Goal: Task Accomplishment & Management: Manage account settings

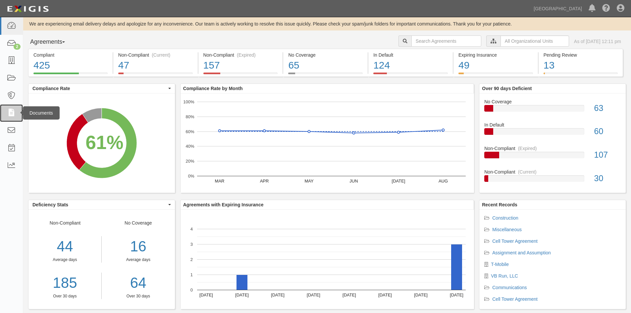
click at [12, 115] on icon at bounding box center [11, 113] width 9 height 8
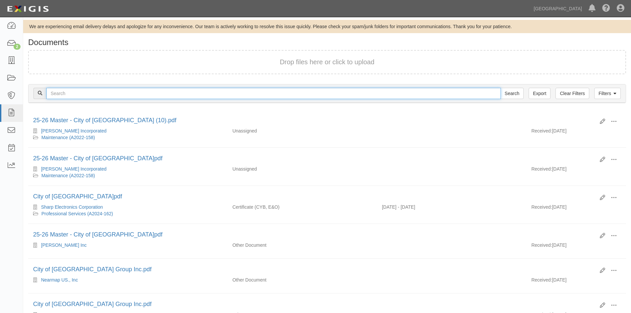
click at [435, 89] on input "text" at bounding box center [273, 93] width 455 height 11
type input "sage environmental"
click at [501, 88] on input "Search" at bounding box center [512, 93] width 23 height 11
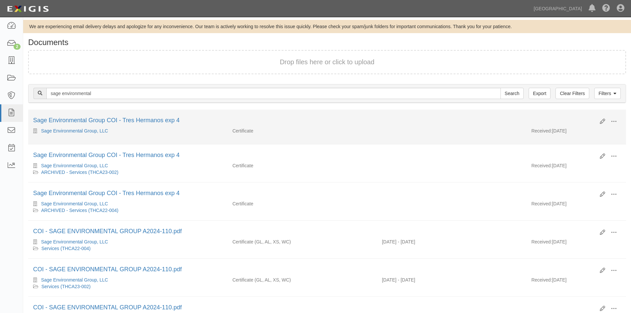
click at [152, 124] on div "Sage Environmental Group COI - Tres Hermanos exp 4" at bounding box center [314, 120] width 562 height 9
click at [150, 120] on link "Sage Environmental Group COI - Tres Hermanos exp 4" at bounding box center [106, 120] width 146 height 7
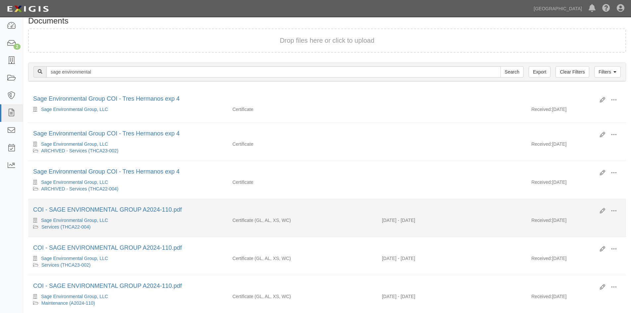
scroll to position [33, 0]
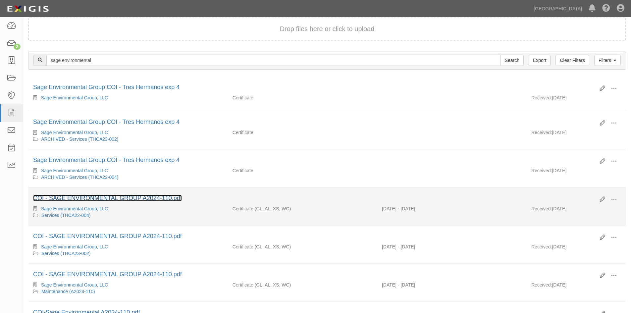
click at [130, 198] on link "COI - SAGE ENVIRONMENTAL GROUP A2024-110.pdf" at bounding box center [107, 198] width 149 height 7
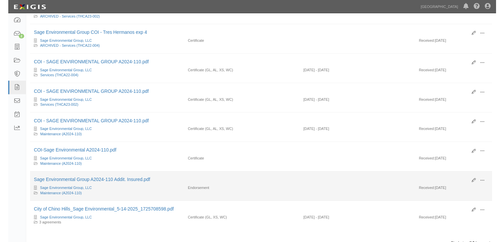
scroll to position [166, 0]
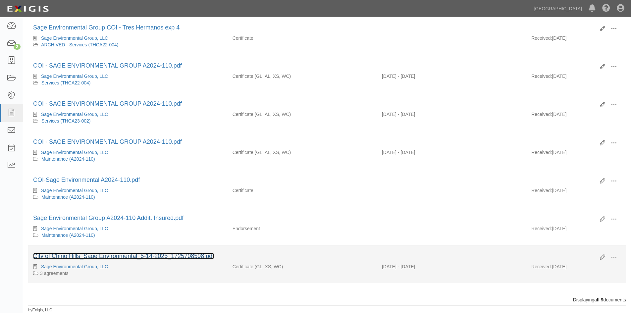
click at [64, 255] on link "City of Chino Hills_Sage Environmental_5-14-2025_1725708598.pdf" at bounding box center [123, 256] width 181 height 7
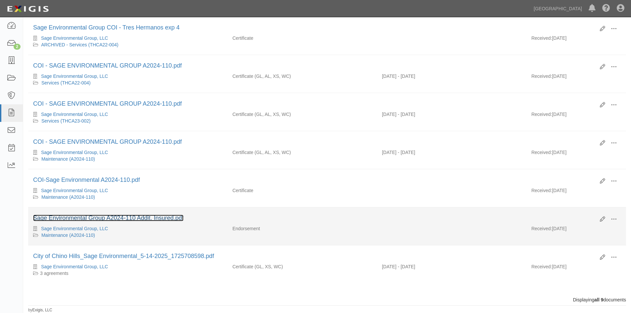
click at [100, 217] on link "Sage Environmental Group A2024-110 Addit. Insured.pdf" at bounding box center [108, 218] width 150 height 7
click at [83, 220] on link "Sage Environmental Group A2024-110 Addit. Insured.pdf" at bounding box center [108, 218] width 150 height 7
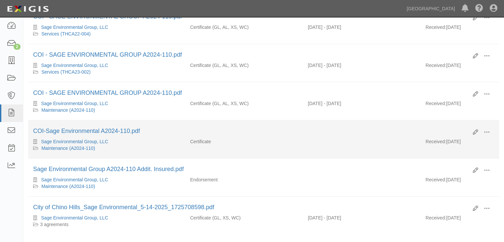
scroll to position [232, 0]
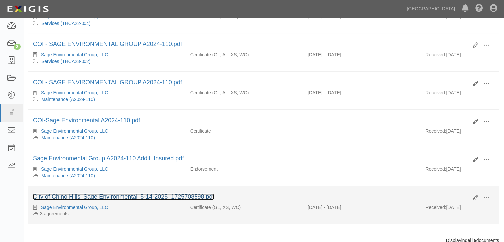
click at [122, 198] on link "City of Chino Hills_Sage Environmental_5-14-2025_1725708598.pdf" at bounding box center [123, 196] width 181 height 7
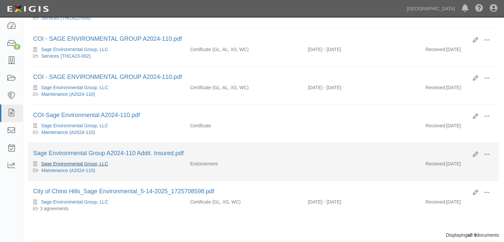
scroll to position [241, 0]
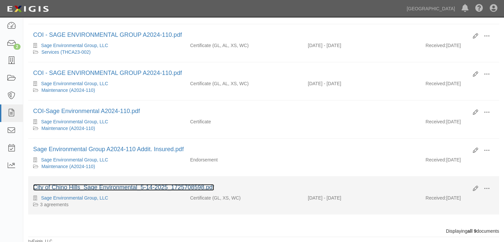
click at [110, 184] on link "City of Chino Hills_Sage Environmental_5-14-2025_1725708598.pdf" at bounding box center [123, 187] width 181 height 7
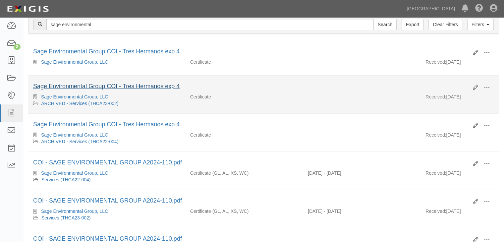
scroll to position [0, 0]
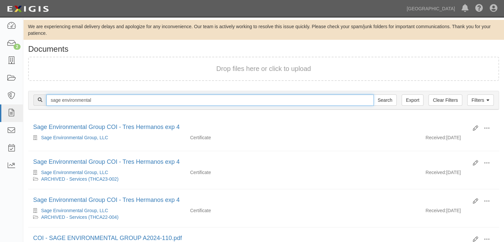
drag, startPoint x: 99, startPoint y: 102, endPoint x: -24, endPoint y: 86, distance: 124.8
click at [0, 86] on html "Toggle navigation Dashboard 2 Inbox Parties Agreements Coverages Documents Mess…" at bounding box center [252, 243] width 504 height 486
type input "A2021-155"
click at [374, 94] on input "Search" at bounding box center [385, 99] width 23 height 11
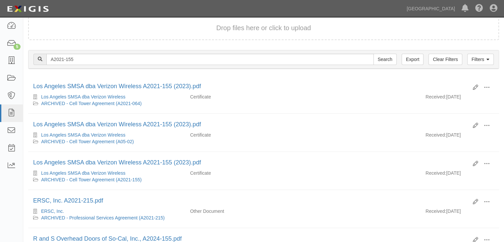
scroll to position [99, 0]
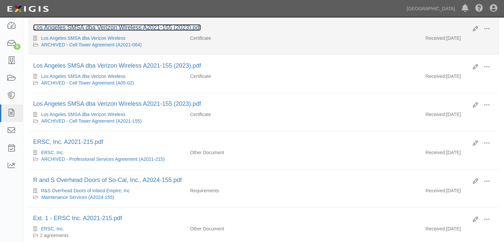
click at [105, 27] on link "Los Angeles SMSA dba Verizon Wireless A2021-155 (2023).pdf" at bounding box center [117, 27] width 168 height 7
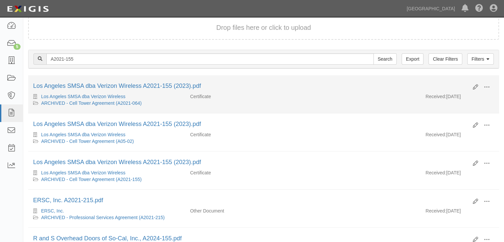
scroll to position [0, 0]
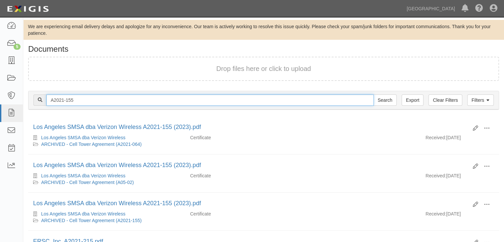
drag, startPoint x: 79, startPoint y: 102, endPoint x: -16, endPoint y: 89, distance: 95.3
type input "v"
type input "los angeles smsa dba verizon wireless"
click at [374, 94] on input "Search" at bounding box center [385, 99] width 23 height 11
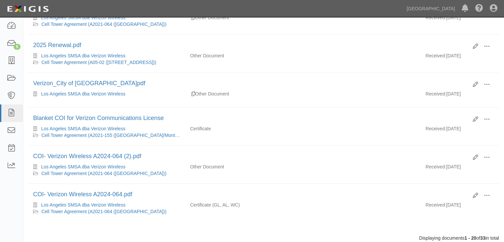
scroll to position [663, 0]
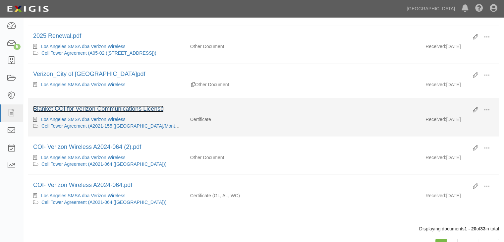
click at [122, 105] on link "Blanket COI for Verizon Communications License" at bounding box center [98, 108] width 131 height 7
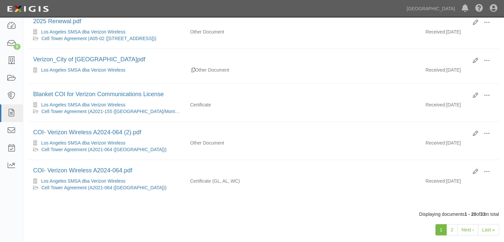
scroll to position [684, 0]
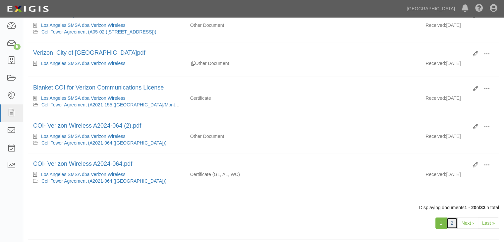
click at [452, 219] on link "2" at bounding box center [451, 222] width 11 height 11
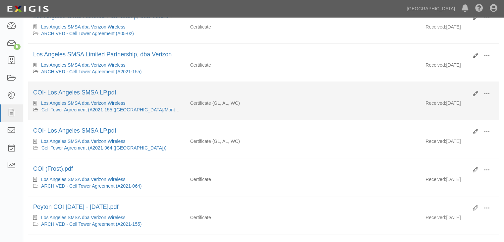
scroll to position [286, 0]
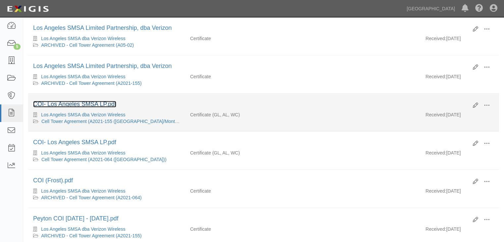
click at [91, 102] on link "COI- Los Angeles SMSA LP.pdf" at bounding box center [74, 104] width 83 height 7
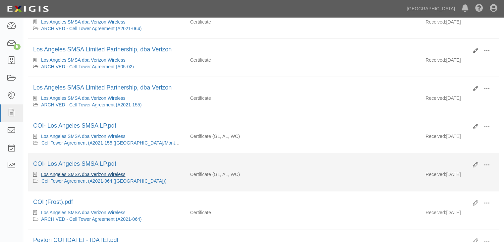
scroll to position [253, 0]
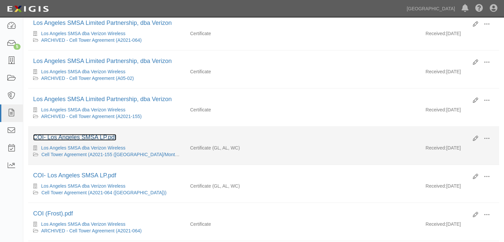
click at [99, 134] on link "COI- Los Angeles SMSA LP.pdf" at bounding box center [74, 137] width 83 height 7
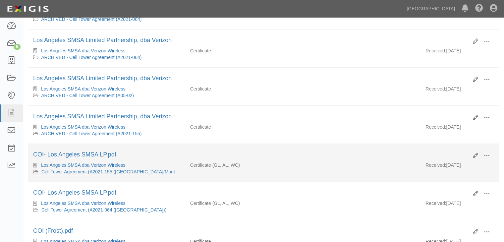
scroll to position [220, 0]
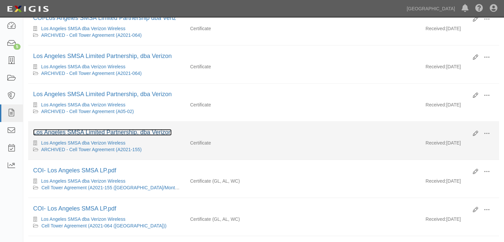
click at [84, 131] on link "Los Angeles SMSA Limited Partnership, dba Verizon" at bounding box center [102, 132] width 139 height 7
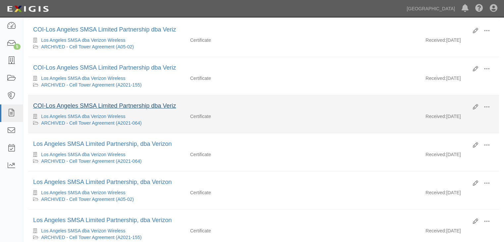
scroll to position [121, 0]
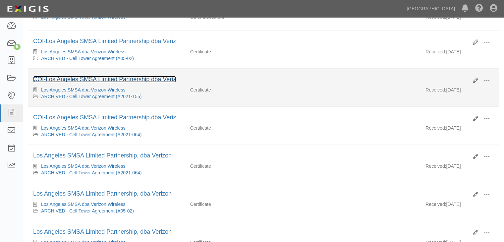
click at [106, 78] on link "COI-Los Angeles SMSA Limited Partnership dba Veriz" at bounding box center [104, 79] width 143 height 7
click at [128, 80] on link "COI-Los Angeles SMSA Limited Partnership dba Veriz" at bounding box center [104, 79] width 143 height 7
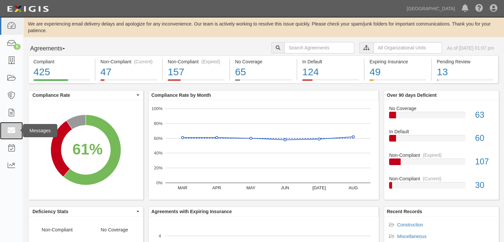
click at [12, 132] on icon at bounding box center [11, 131] width 9 height 8
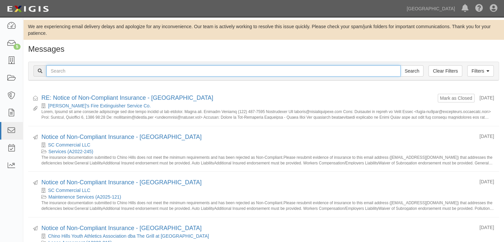
click at [80, 68] on input "text" at bounding box center [223, 70] width 354 height 11
type input "verizon wireless"
click at [400, 65] on input "Search" at bounding box center [411, 70] width 23 height 11
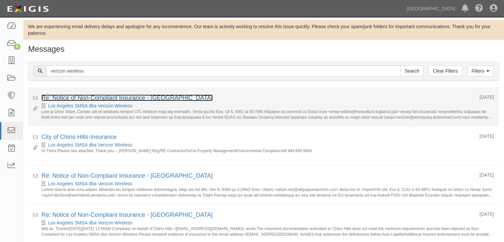
click at [127, 96] on link "Re: Notice of Non-Compliant Insurance - [GEOGRAPHIC_DATA]" at bounding box center [126, 97] width 171 height 7
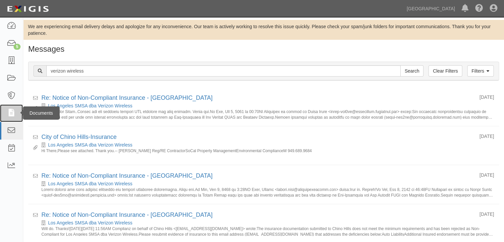
click at [12, 114] on icon at bounding box center [11, 113] width 9 height 8
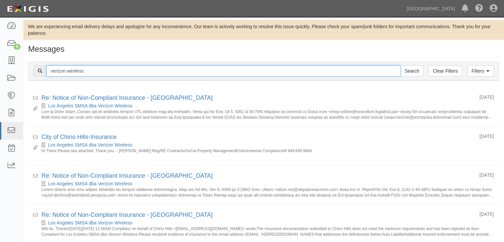
click at [97, 71] on input "verizon wireless" at bounding box center [223, 70] width 354 height 11
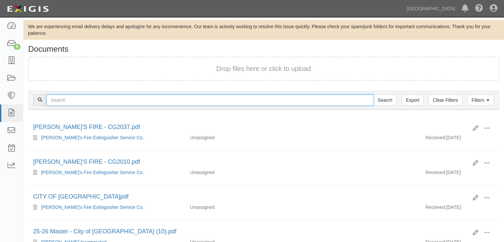
click at [77, 101] on input "text" at bounding box center [209, 99] width 327 height 11
type input "verizon wireless"
click at [374, 94] on input "Search" at bounding box center [385, 99] width 23 height 11
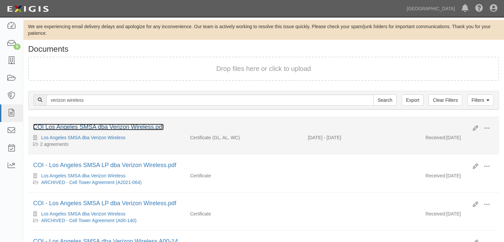
click at [97, 126] on link "COI Los Angeles SMSA dba Verizon Wireless.pdf" at bounding box center [98, 127] width 131 height 7
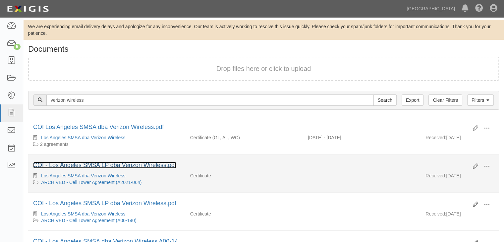
click at [99, 165] on link "COI - Los Angeles SMSA LP dba Verizon Wireless.pdf" at bounding box center [104, 165] width 143 height 7
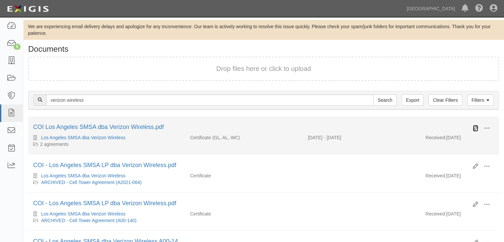
click at [474, 128] on icon at bounding box center [475, 128] width 5 height 5
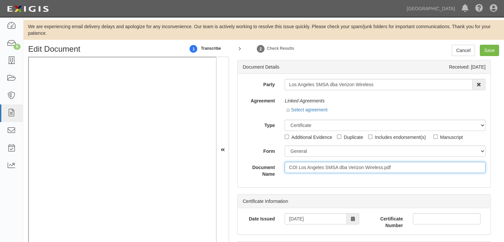
click at [290, 168] on input "COI Los Angeles SMSA dba Verizon Wireless.pdf" at bounding box center [385, 167] width 201 height 11
type input "2025 COI Los Angeles SMSA dba Verizon Wireless.pdf"
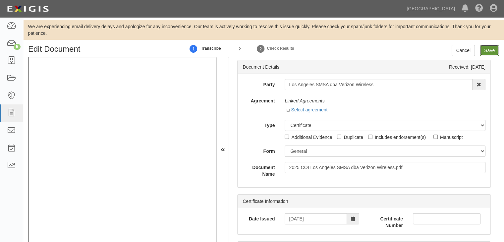
click at [491, 48] on input "Save" at bounding box center [489, 50] width 19 height 11
type input "3000000"
type input "10000"
type input "3000000"
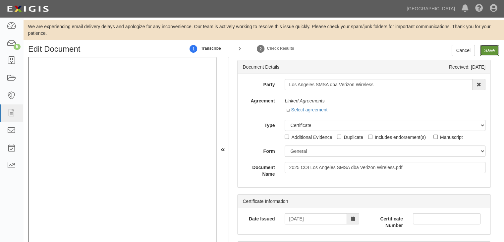
type input "6000000"
type input "1000000"
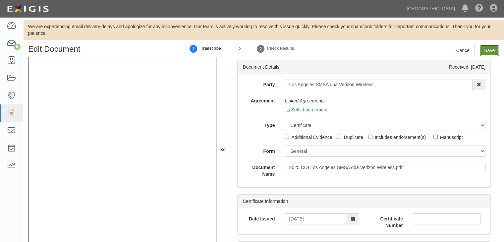
type input "1000000"
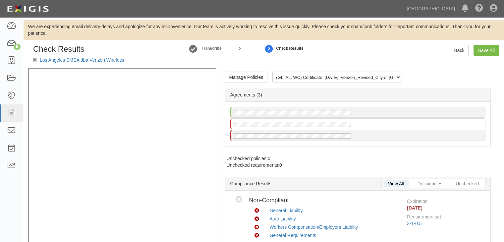
radio input "true"
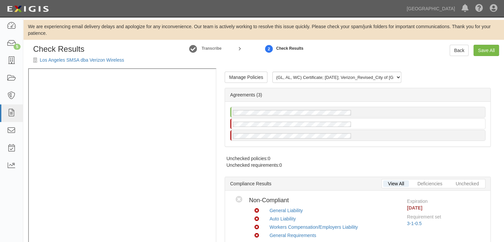
radio input "true"
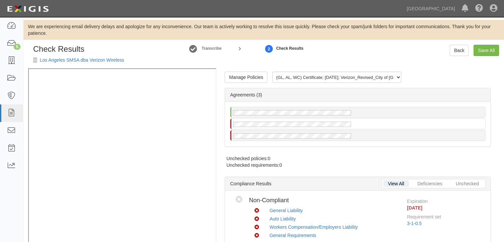
radio input "true"
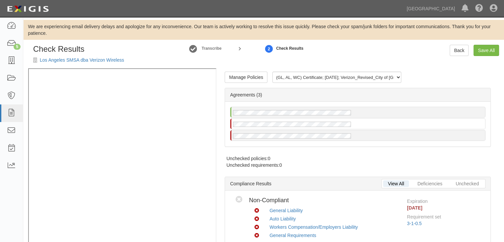
radio input "true"
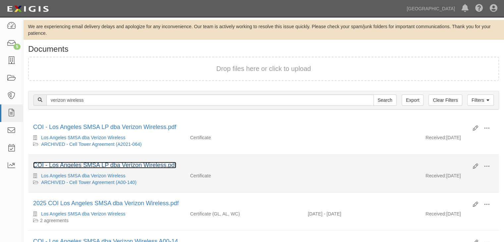
click at [65, 163] on link "COI - Los Angeles SMSA LP dba Verizon Wireless.pdf" at bounding box center [104, 165] width 143 height 7
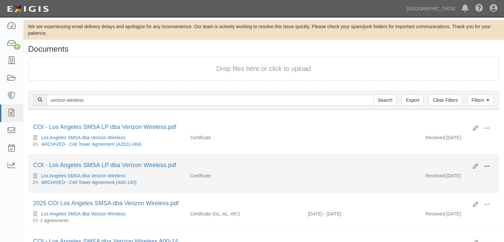
click at [487, 164] on span at bounding box center [487, 166] width 6 height 6
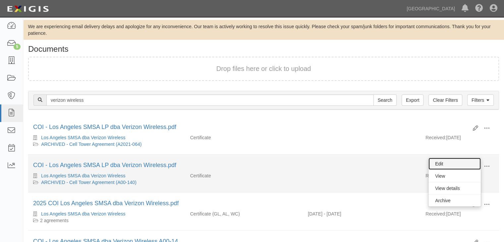
click at [457, 165] on link "Edit" at bounding box center [455, 164] width 52 height 12
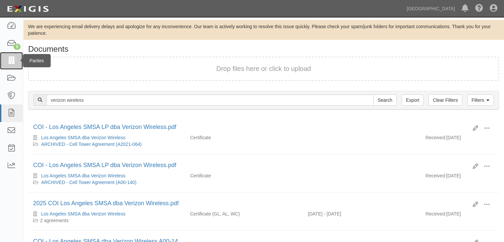
click at [12, 60] on icon at bounding box center [11, 61] width 9 height 8
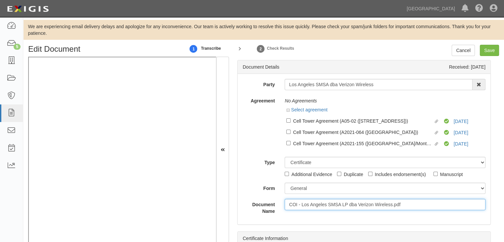
drag, startPoint x: 287, startPoint y: 205, endPoint x: 332, endPoint y: 214, distance: 46.3
click at [287, 205] on input "COI - Los Angeles SMSA LP dba Verizon Wireless.pdf" at bounding box center [385, 204] width 201 height 11
type input "2021 COI - Los Angeles SMSA LP dba Verizon Wireless.pdf"
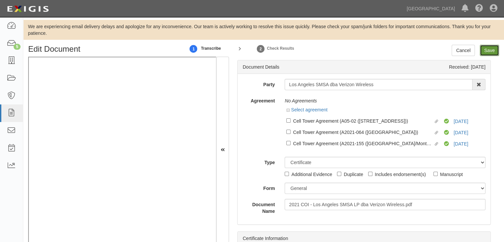
click at [489, 50] on input "Save" at bounding box center [489, 50] width 19 height 11
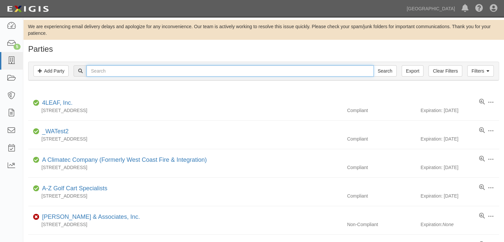
click at [98, 70] on input "text" at bounding box center [230, 70] width 287 height 11
type input "A2021-155"
click at [374, 65] on input "Search" at bounding box center [385, 70] width 23 height 11
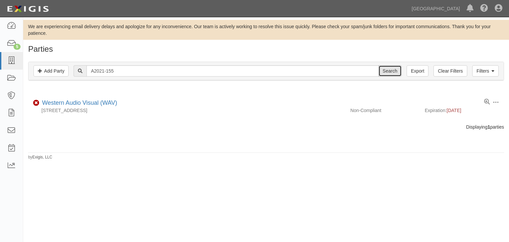
click at [391, 67] on input "Search" at bounding box center [390, 70] width 23 height 11
click at [8, 108] on link at bounding box center [11, 113] width 23 height 18
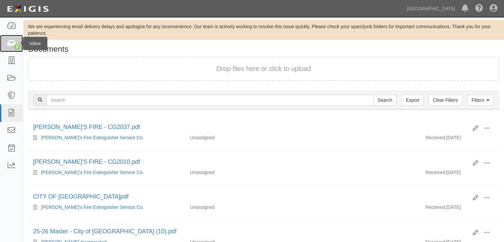
click at [12, 45] on icon at bounding box center [11, 44] width 9 height 8
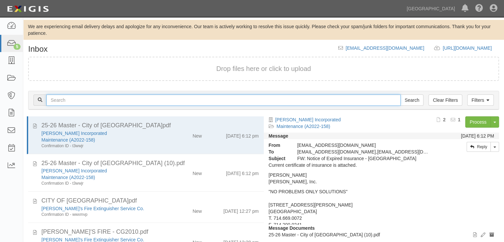
click at [86, 102] on input "text" at bounding box center [223, 99] width 354 height 11
type input "A2021-155"
click at [400, 94] on input "Search" at bounding box center [411, 99] width 23 height 11
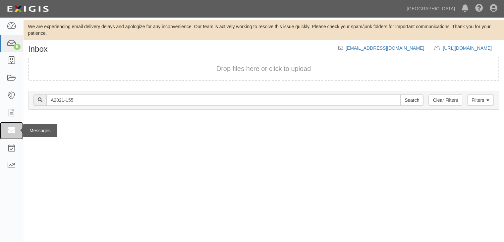
click at [11, 129] on icon at bounding box center [11, 131] width 9 height 8
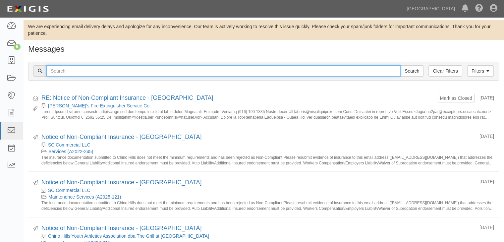
click at [69, 69] on input "text" at bounding box center [223, 70] width 354 height 11
type input "A2021-155"
click at [400, 65] on input "Search" at bounding box center [411, 70] width 23 height 11
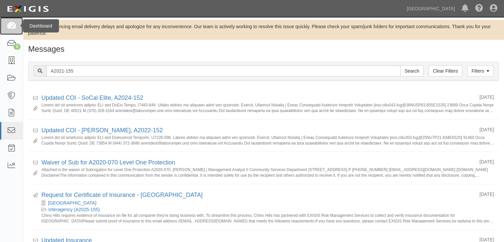
click at [10, 27] on icon at bounding box center [11, 26] width 9 height 8
click at [10, 24] on icon at bounding box center [11, 26] width 9 height 8
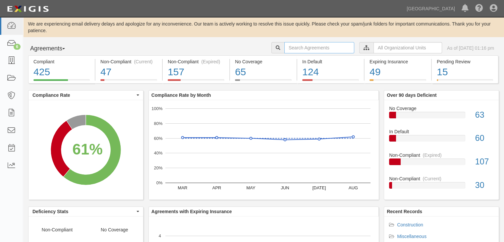
click at [300, 45] on input "text" at bounding box center [319, 47] width 70 height 11
type input "A2021-155"
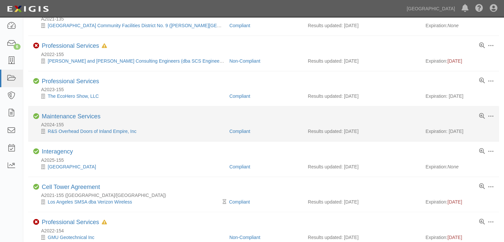
scroll to position [133, 0]
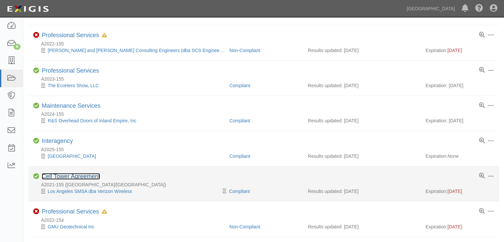
click at [69, 177] on link "Cell Tower Agreement" at bounding box center [71, 176] width 58 height 7
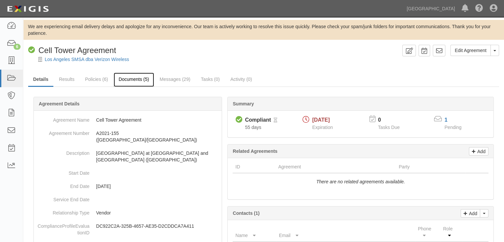
click at [137, 77] on link "Documents (5)" at bounding box center [134, 80] width 40 height 14
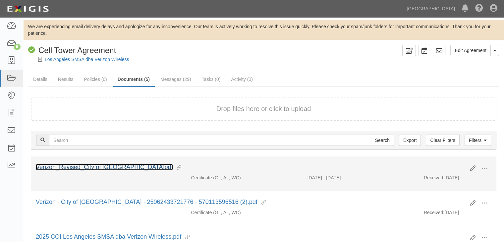
click at [113, 166] on link "Verizon_Revised_City of Chino Hills_25070833850370.pdf" at bounding box center [104, 167] width 137 height 7
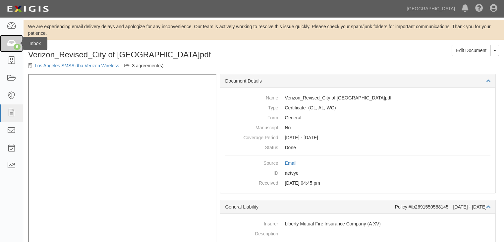
click at [9, 45] on icon at bounding box center [11, 44] width 9 height 8
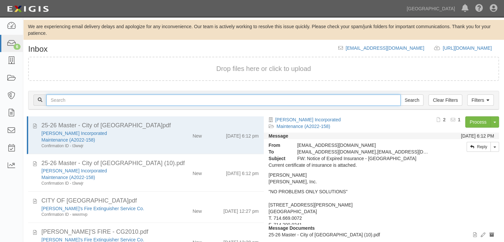
click at [56, 94] on input "text" at bounding box center [223, 99] width 354 height 11
click at [56, 100] on input "text" at bounding box center [223, 99] width 354 height 11
type input "fieldturf"
click at [400, 94] on input "Search" at bounding box center [411, 99] width 23 height 11
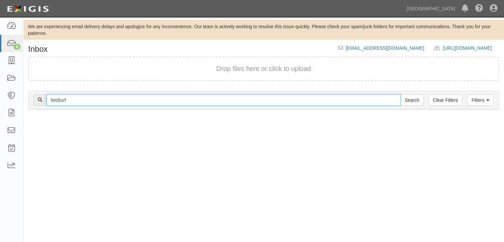
drag, startPoint x: 93, startPoint y: 102, endPoint x: -45, endPoint y: 83, distance: 139.5
click at [0, 83] on html "Toggle navigation Dashboard 6 Inbox Parties Agreements Coverages Documents Mess…" at bounding box center [252, 133] width 504 height 266
type input "Fieldturn [GEOGRAPHIC_DATA]"
click at [400, 94] on input "Search" at bounding box center [411, 99] width 23 height 11
click at [68, 98] on input "Fieldturn [GEOGRAPHIC_DATA]" at bounding box center [223, 99] width 354 height 11
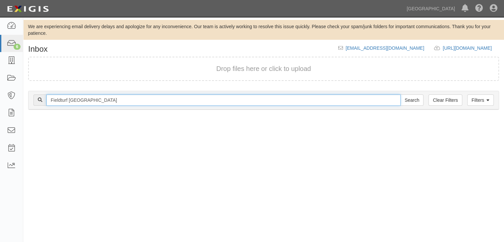
type input "Fieldturf [GEOGRAPHIC_DATA]"
click at [400, 94] on input "Search" at bounding box center [411, 99] width 23 height 11
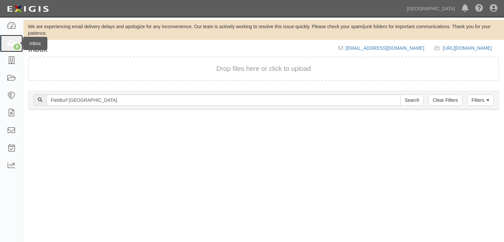
click at [10, 44] on icon at bounding box center [11, 44] width 9 height 8
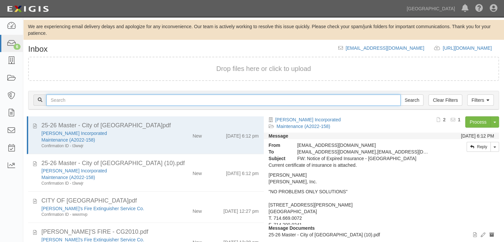
click at [120, 97] on input "text" at bounding box center [223, 99] width 354 height 11
type input "Fieldturf"
click at [400, 94] on input "Search" at bounding box center [411, 99] width 23 height 11
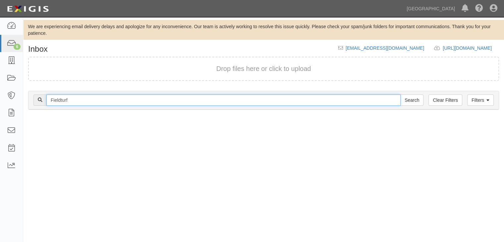
click at [66, 98] on input "Fieldturf" at bounding box center [223, 99] width 354 height 11
drag, startPoint x: 76, startPoint y: 100, endPoint x: -34, endPoint y: 92, distance: 110.0
click at [0, 92] on html "Toggle navigation Dashboard 6 Inbox Parties Agreements Coverages Documents Mess…" at bounding box center [252, 133] width 504 height 266
type input "A2024-094"
click at [400, 94] on input "Search" at bounding box center [411, 99] width 23 height 11
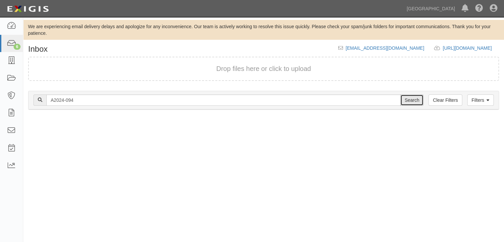
click at [413, 100] on input "Search" at bounding box center [411, 99] width 23 height 11
drag, startPoint x: 5, startPoint y: 48, endPoint x: 16, endPoint y: 48, distance: 11.3
click at [5, 48] on link "6" at bounding box center [11, 44] width 23 height 18
